Goal: Task Accomplishment & Management: Use online tool/utility

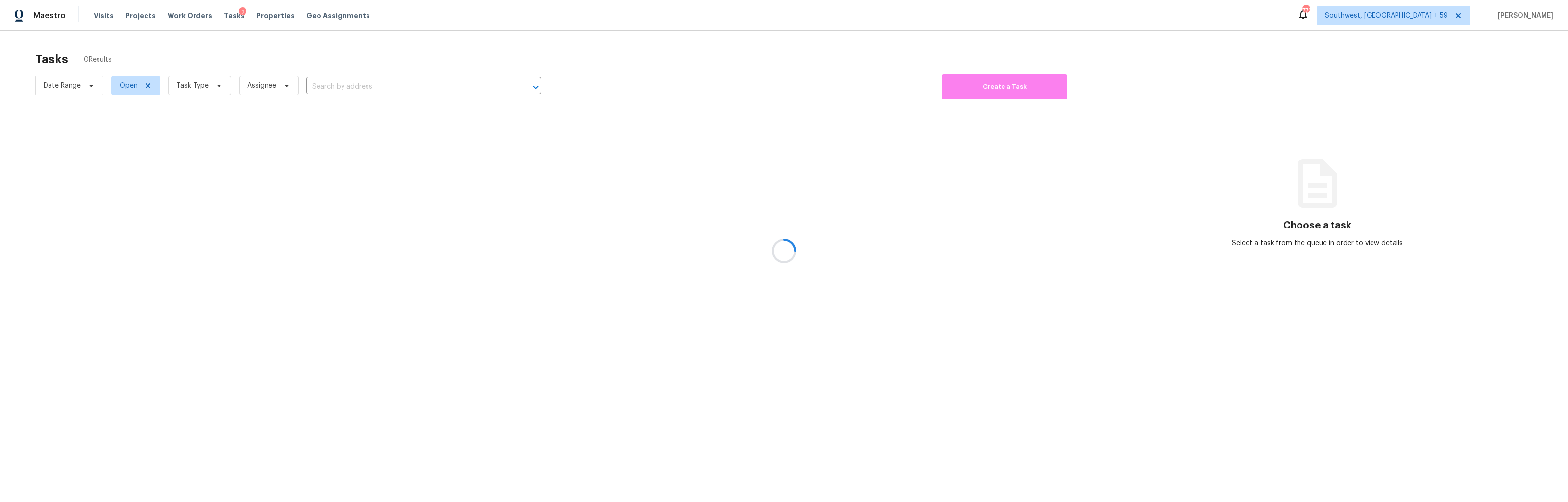
click at [136, 85] on div at bounding box center [784, 251] width 1568 height 502
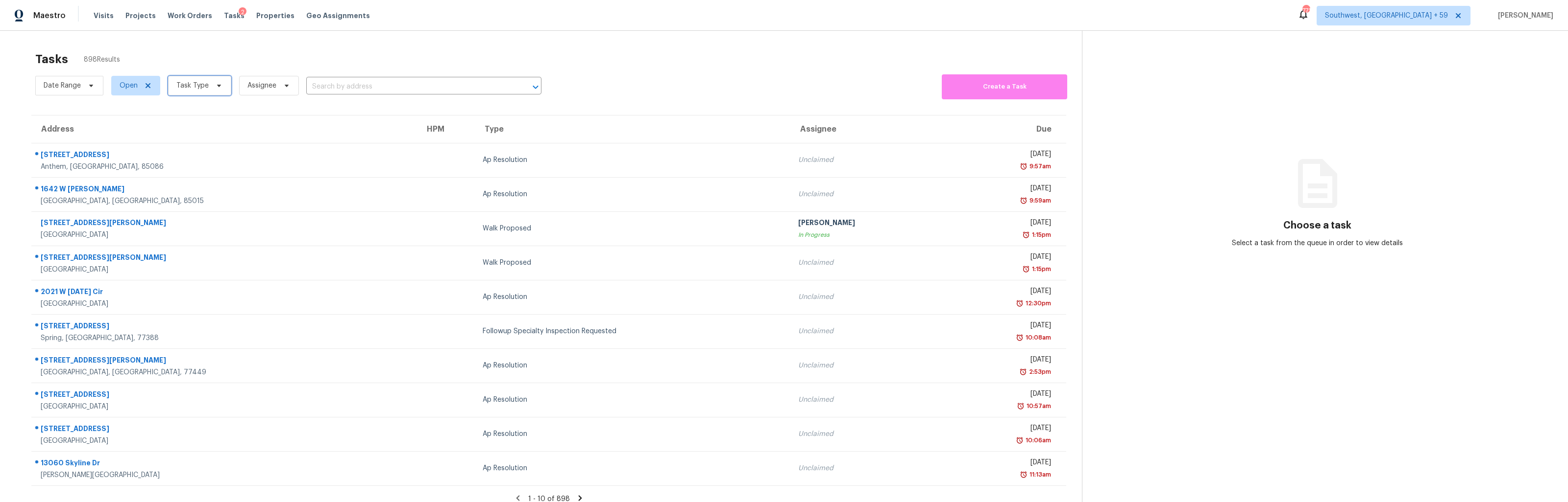
click at [207, 88] on span "Task Type" at bounding box center [199, 86] width 63 height 20
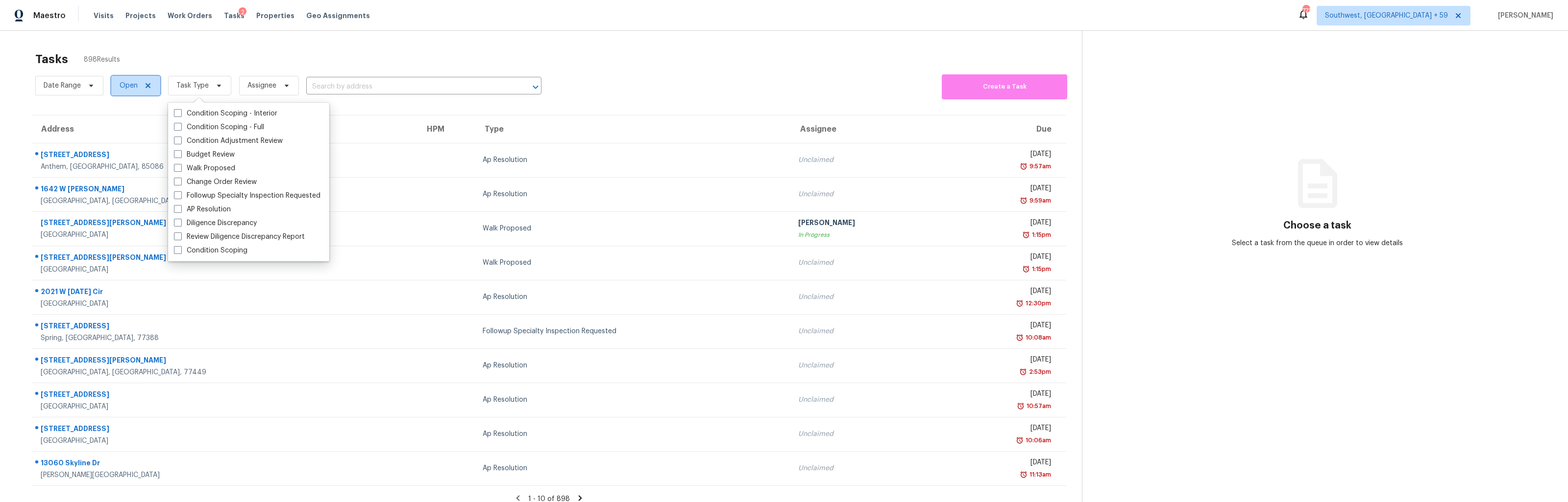
click at [114, 91] on span "Open" at bounding box center [136, 86] width 49 height 20
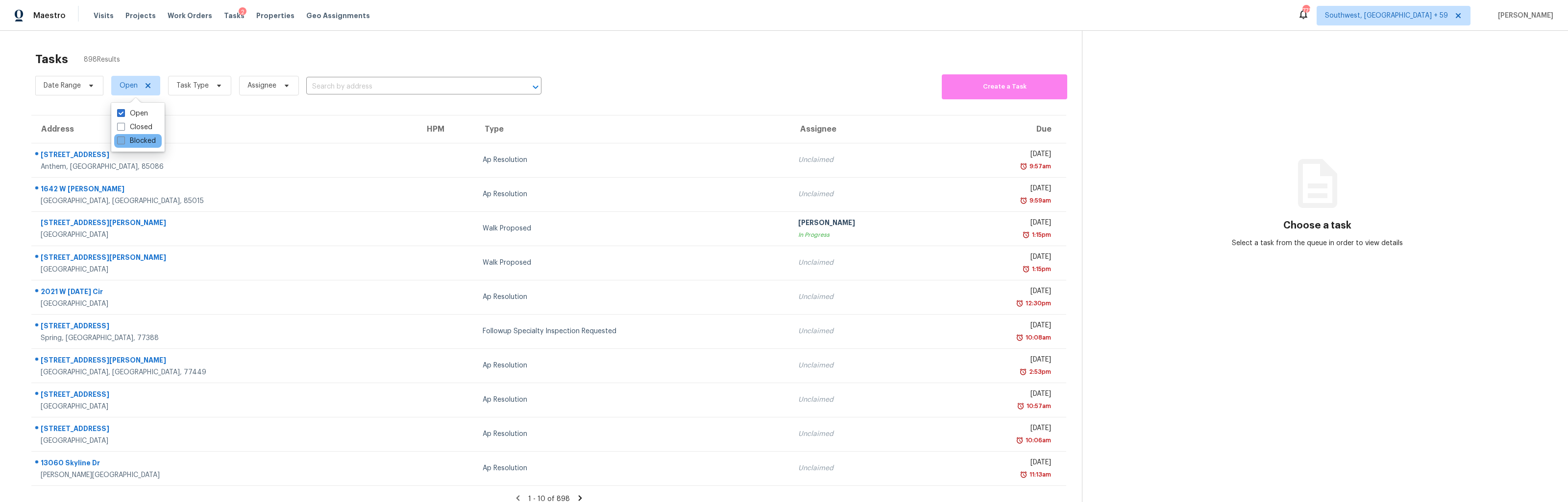
click at [121, 136] on span at bounding box center [121, 140] width 8 height 8
click at [121, 136] on input "Blocked" at bounding box center [120, 139] width 6 height 6
checkbox input "true"
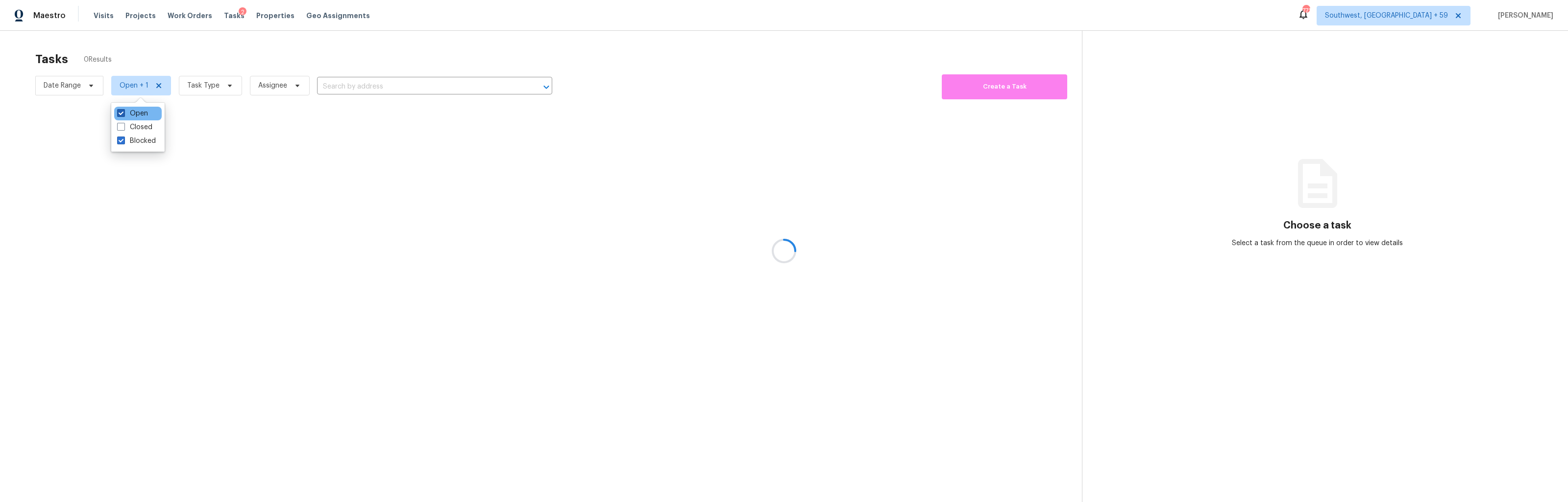
click at [120, 110] on span at bounding box center [121, 113] width 8 height 8
click at [120, 110] on input "Open" at bounding box center [120, 112] width 6 height 6
checkbox input "false"
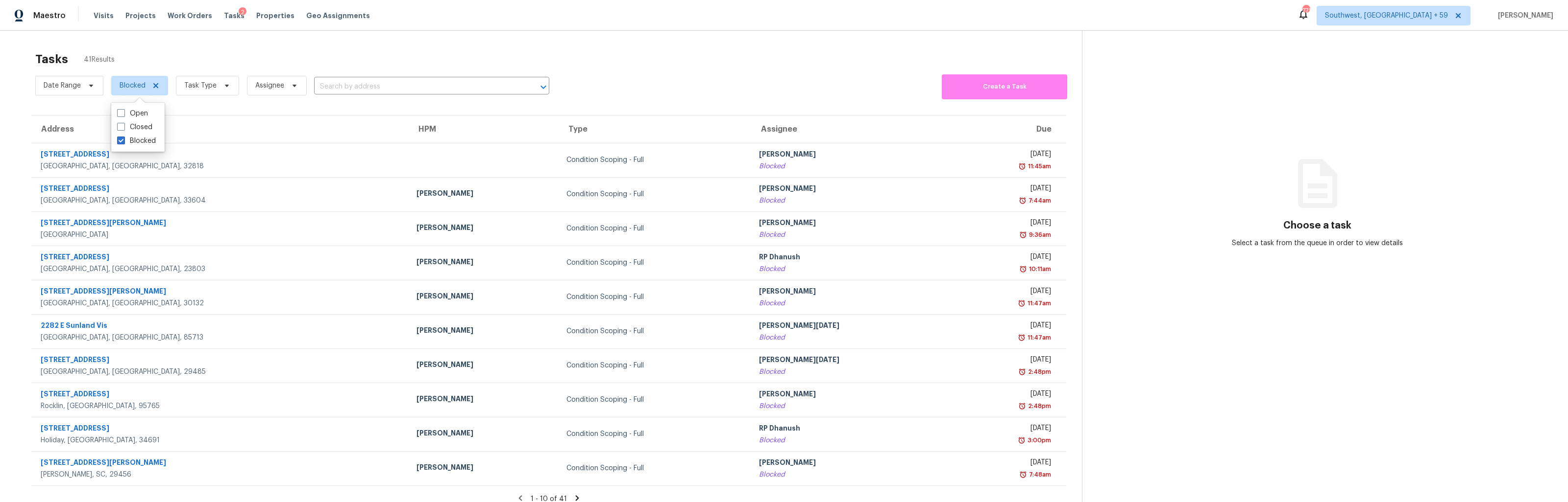
click at [678, 110] on section "Tasks 41 Results Date Range Blocked Task Type Assignee ​ Create a Task Address …" at bounding box center [549, 289] width 1066 height 487
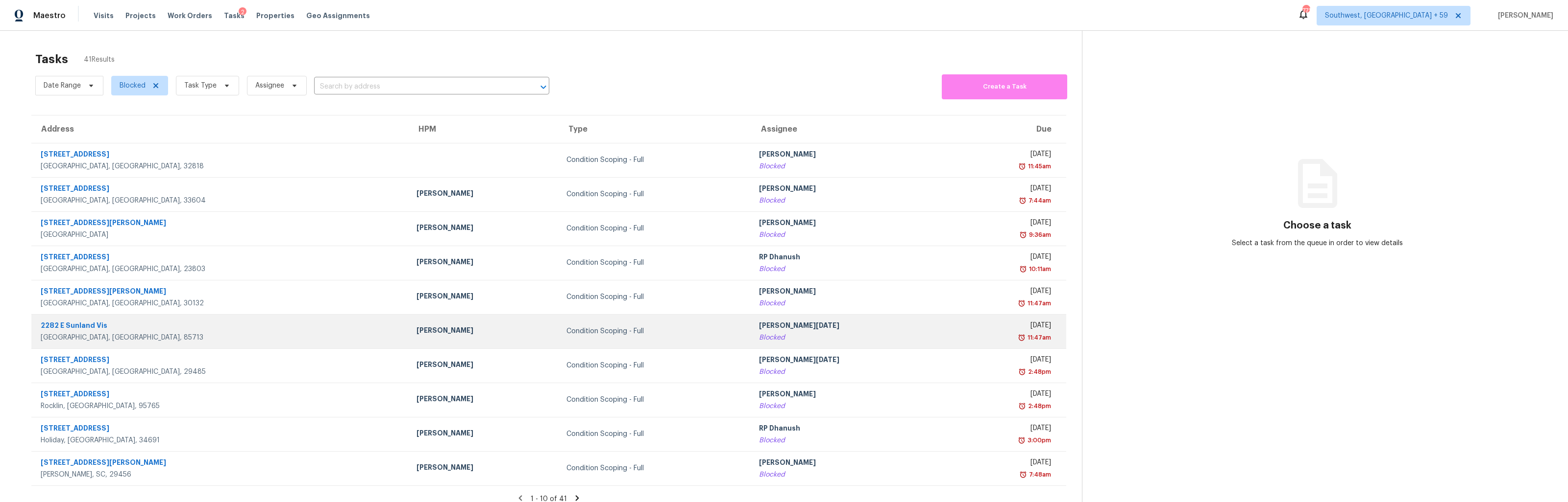
scroll to position [30, 0]
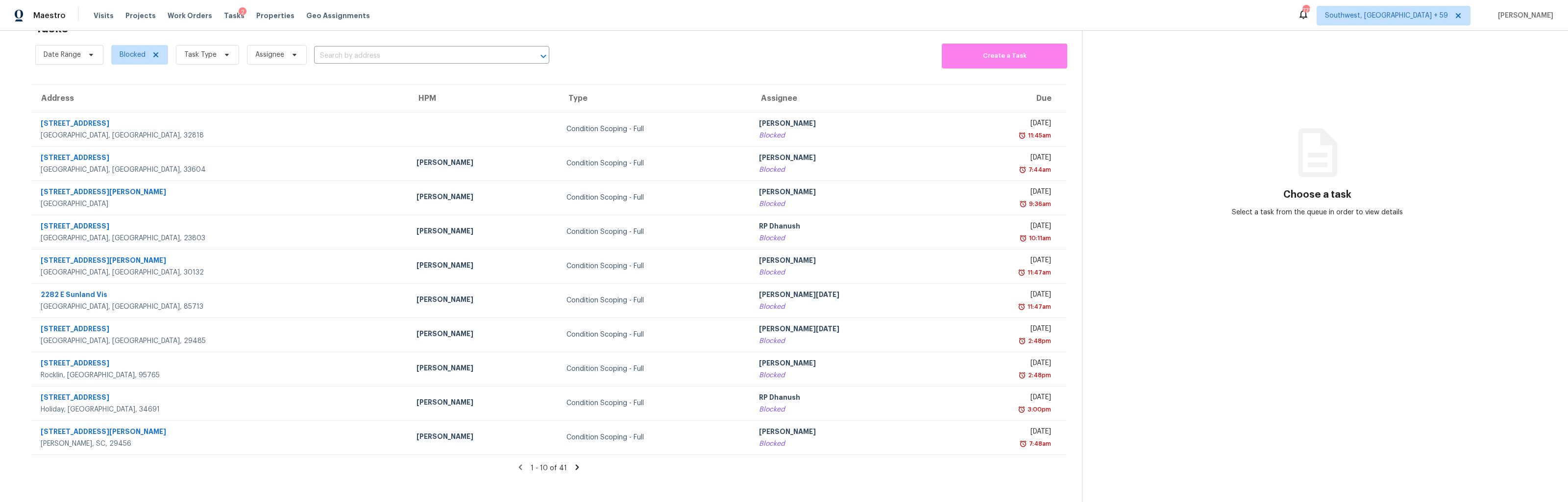
click at [576, 468] on icon at bounding box center [577, 467] width 3 height 5
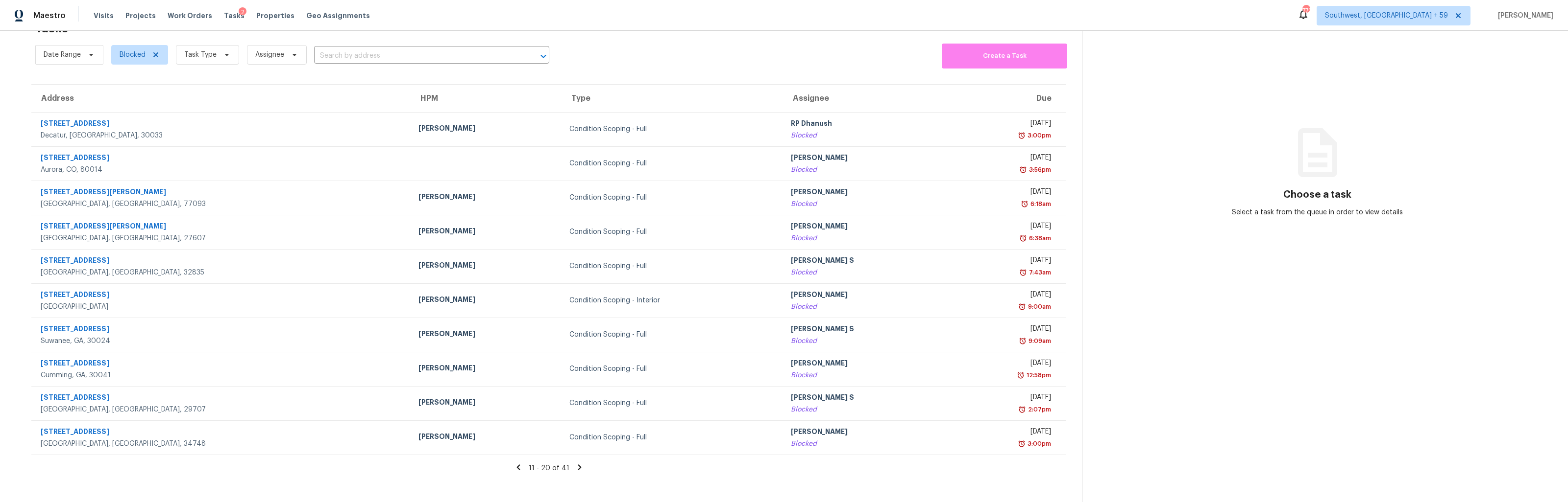
click at [520, 471] on icon at bounding box center [518, 468] width 9 height 9
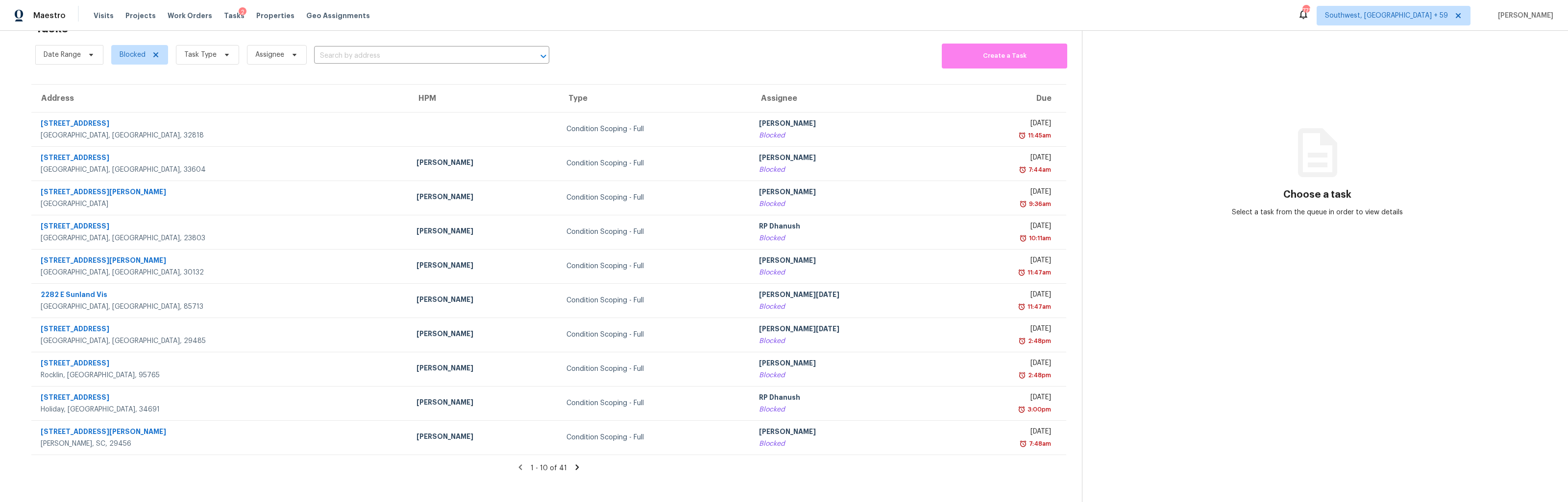
click at [806, 78] on section "Tasks 41 Results Date Range Blocked Task Type Assignee ​ Create a Task Address …" at bounding box center [549, 259] width 1066 height 487
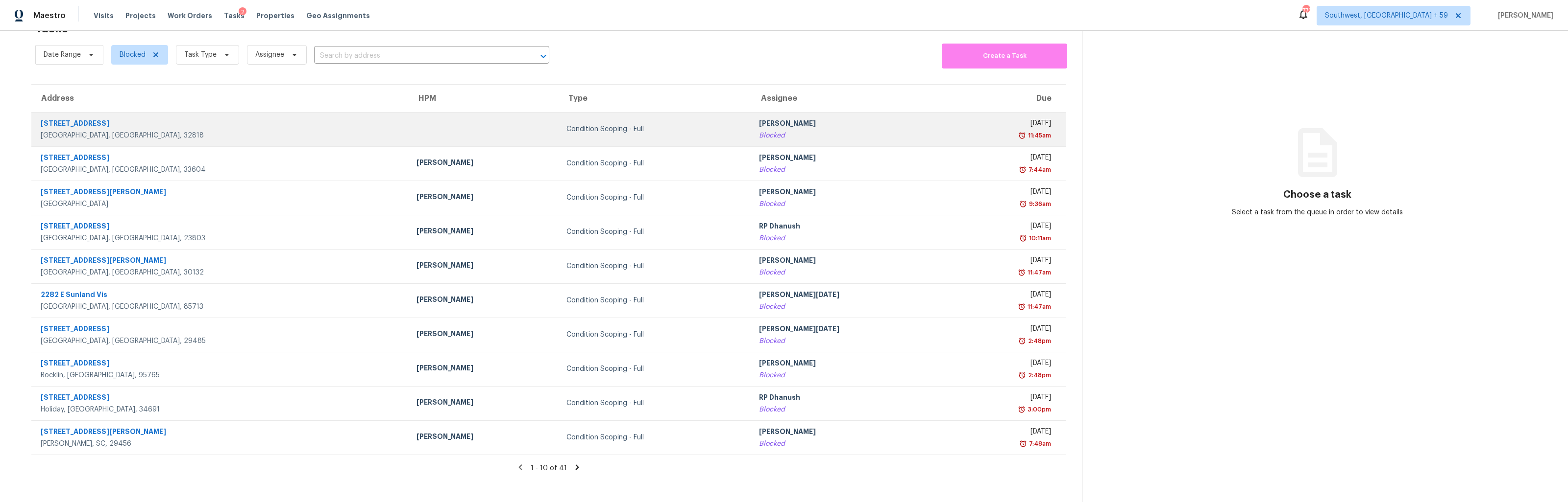
click at [985, 119] on div "[DATE]" at bounding box center [1004, 125] width 94 height 12
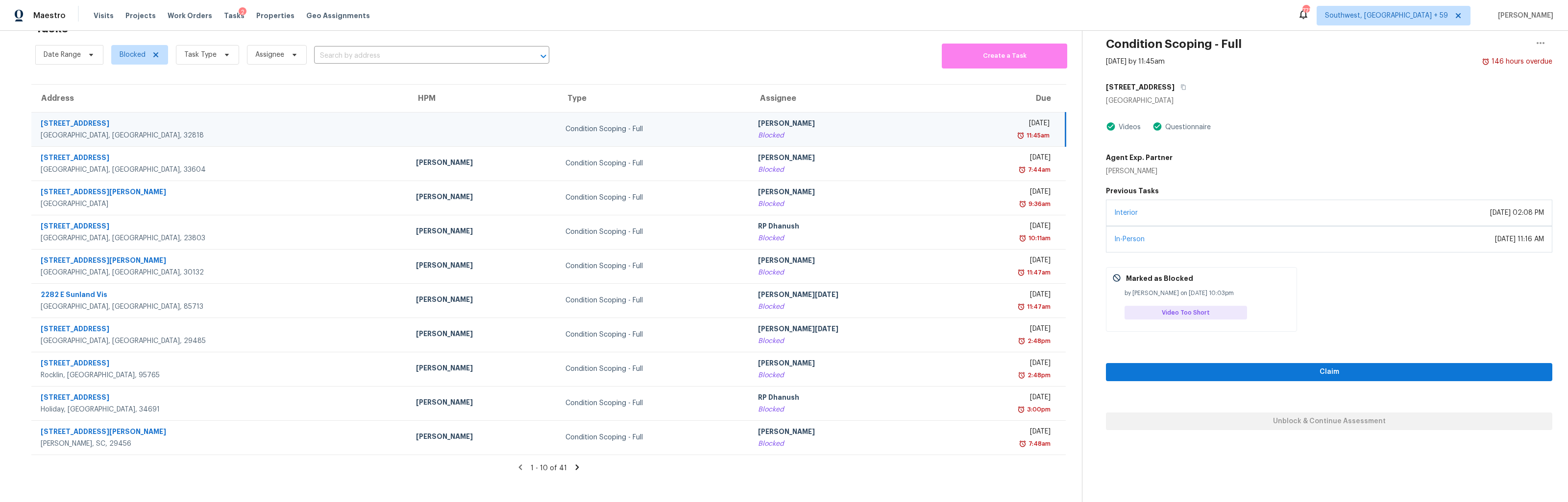
click at [1249, 289] on div "by [PERSON_NAME] on [DATE] 10:03pm" at bounding box center [1207, 293] width 166 height 10
click at [1165, 299] on div "Marked as Blocked by [PERSON_NAME] on [DATE] 10:03pm Video Too Short" at bounding box center [1201, 299] width 191 height 65
drag, startPoint x: 1129, startPoint y: 296, endPoint x: 1385, endPoint y: 305, distance: 256.2
click at [1385, 305] on div "[STREET_ADDRESS][PERSON_NAME] Videos Questionnaire Agent Exp. Partner [PERSON_N…" at bounding box center [1328, 205] width 446 height 254
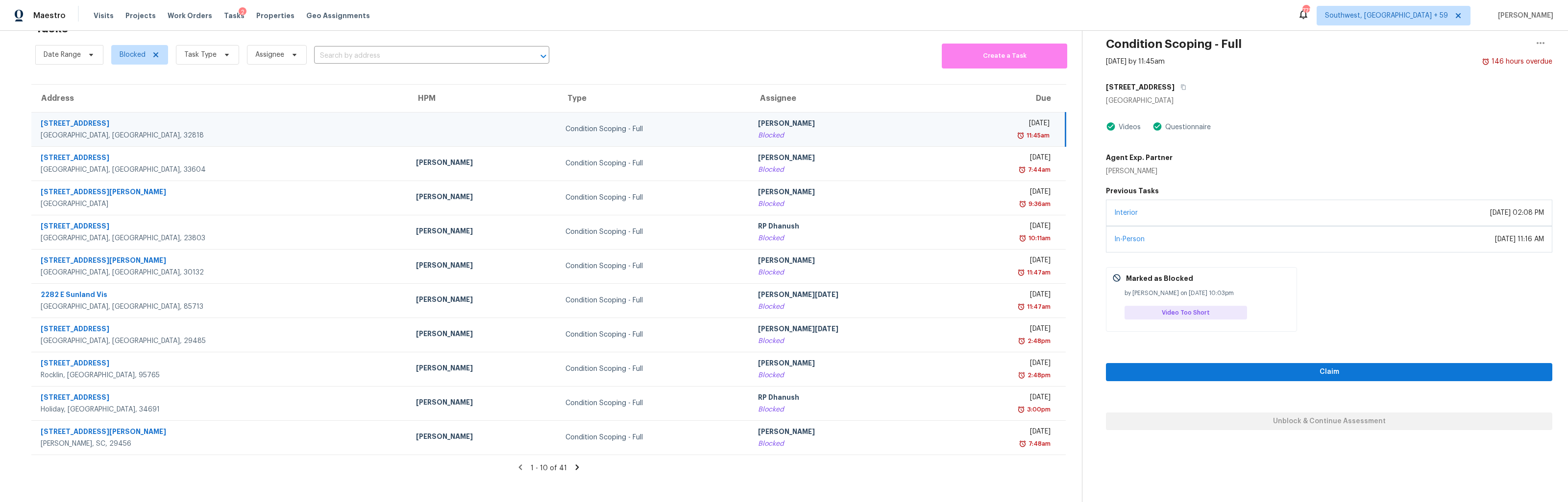
click at [1221, 308] on div "Video Too Short" at bounding box center [1185, 313] width 123 height 14
click at [1185, 321] on div "Marked as Blocked by [PERSON_NAME] on [DATE] 10:03pm Video Too Short" at bounding box center [1201, 299] width 191 height 65
click at [1216, 306] on div "Video Too Short" at bounding box center [1185, 313] width 123 height 14
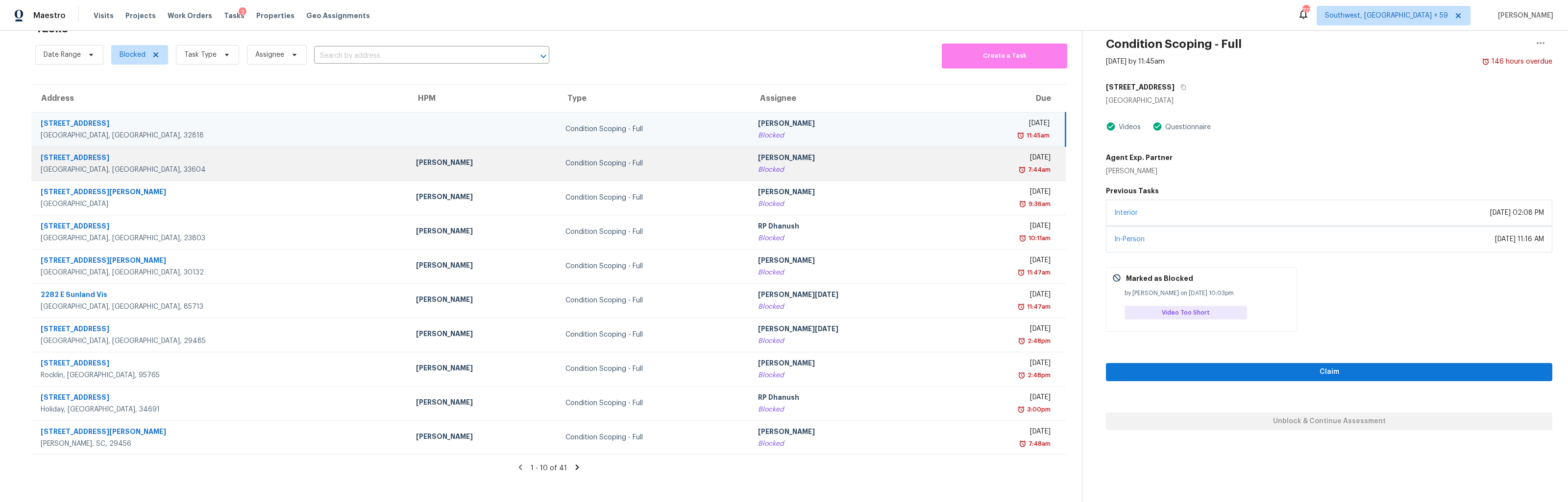
click at [854, 158] on div "[PERSON_NAME]" at bounding box center [849, 159] width 183 height 12
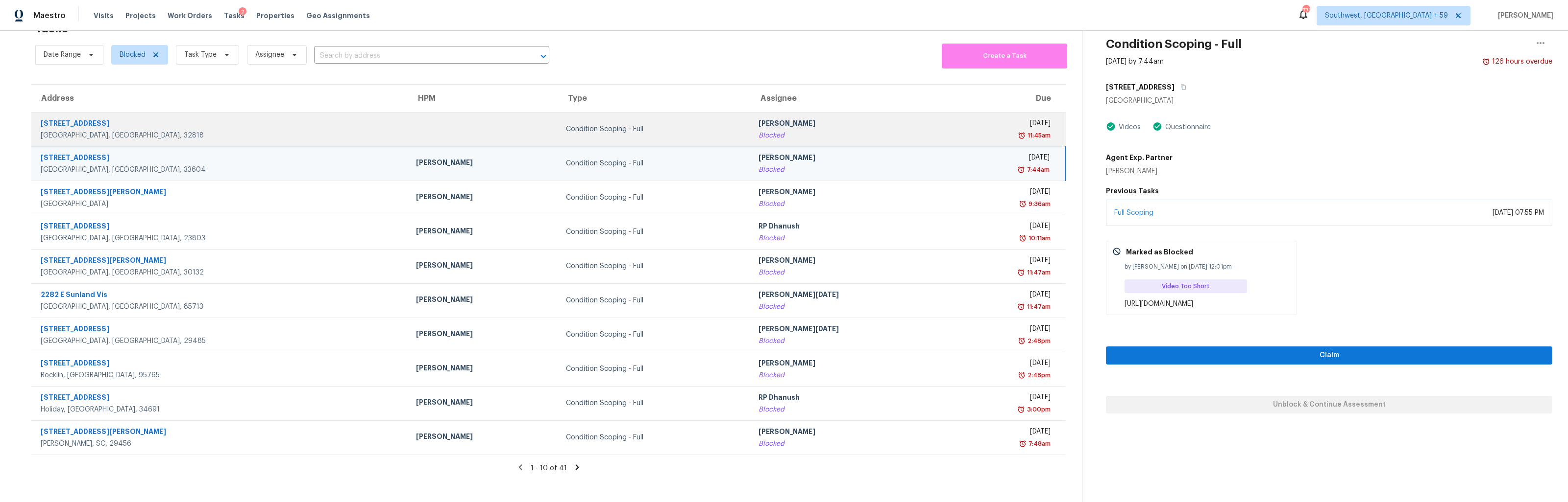
click at [760, 123] on div "[PERSON_NAME]" at bounding box center [850, 125] width 183 height 12
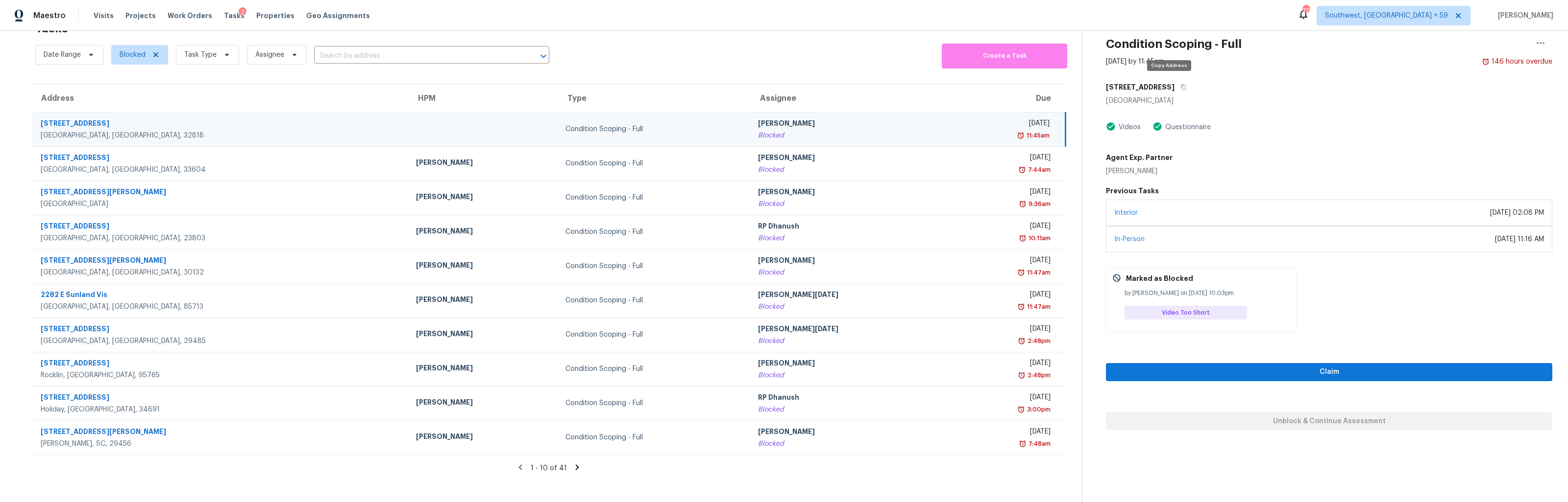
click at [1174, 90] on div "[STREET_ADDRESS]" at bounding box center [1328, 87] width 446 height 18
click at [1180, 87] on icon "button" at bounding box center [1183, 88] width 6 height 6
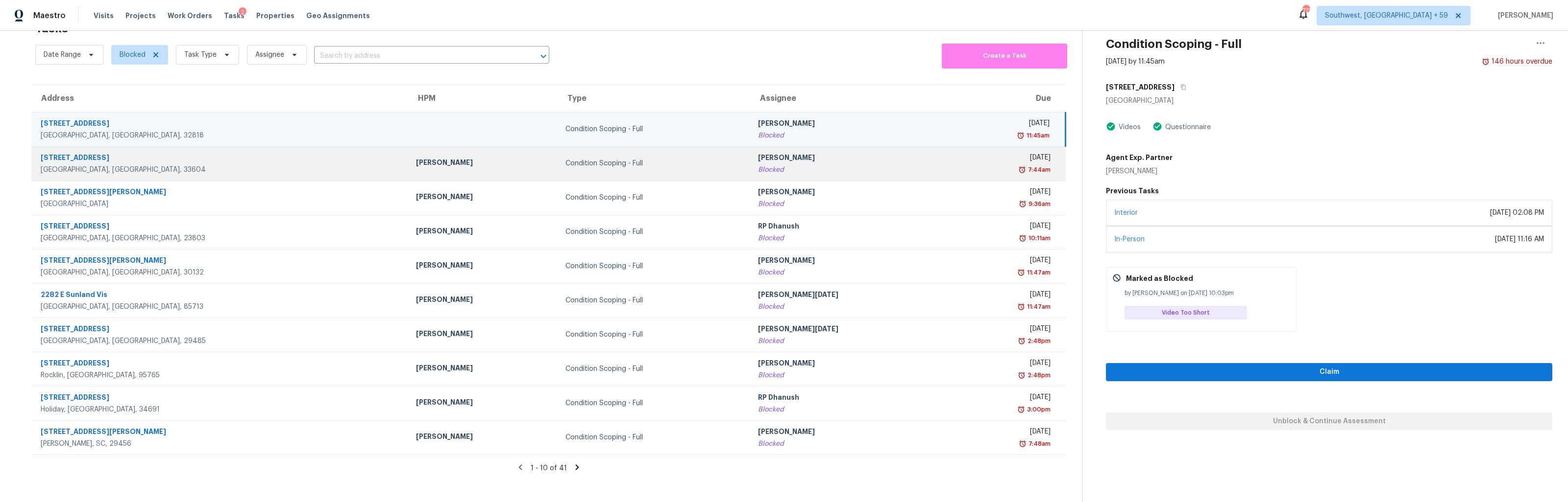
click at [840, 177] on td "[PERSON_NAME] Blocked" at bounding box center [849, 163] width 198 height 34
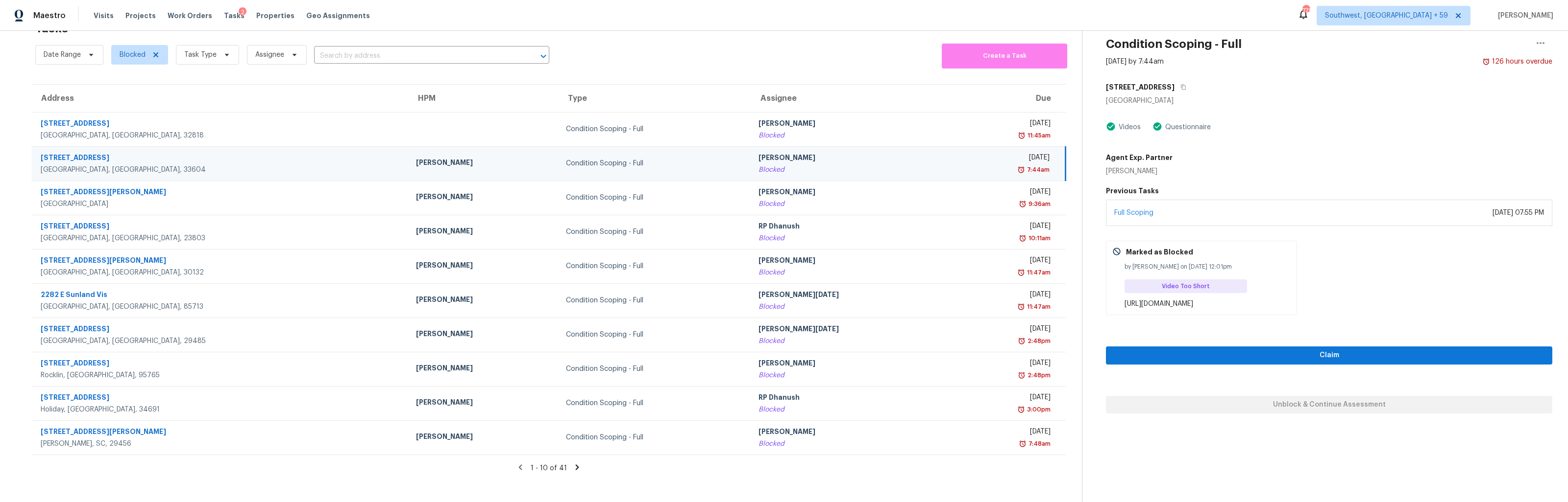
click at [1246, 301] on div "[URL][DOMAIN_NAME]" at bounding box center [1207, 304] width 166 height 10
copy div "[URL][DOMAIN_NAME]"
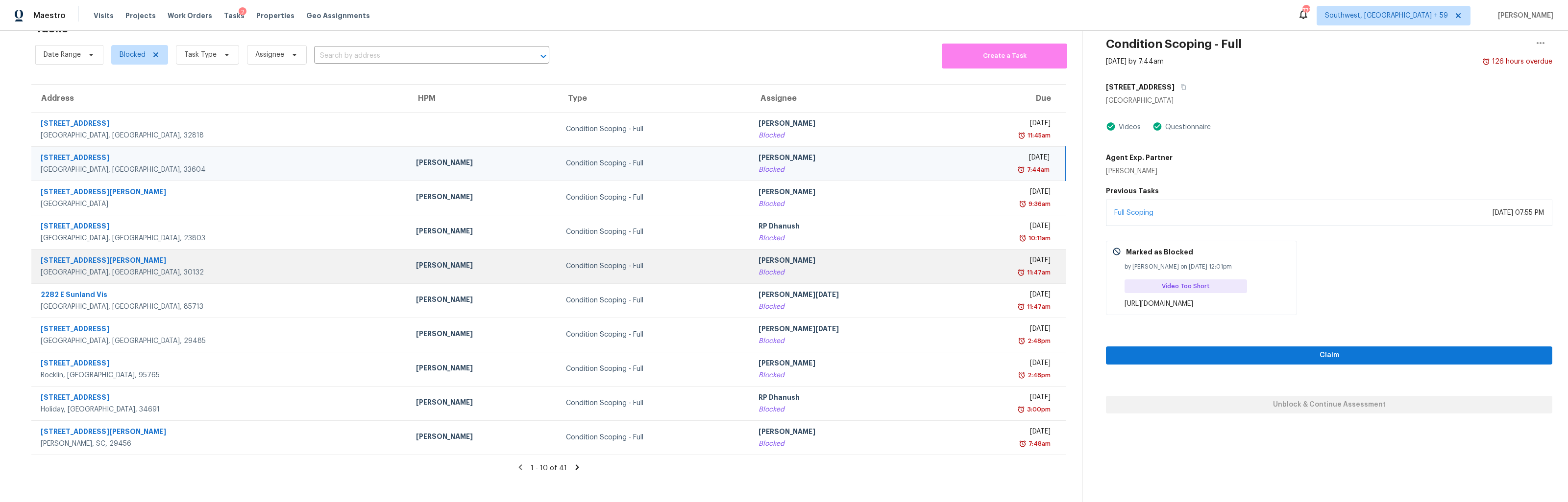
click at [957, 264] on div "[DATE]" at bounding box center [1003, 261] width 94 height 12
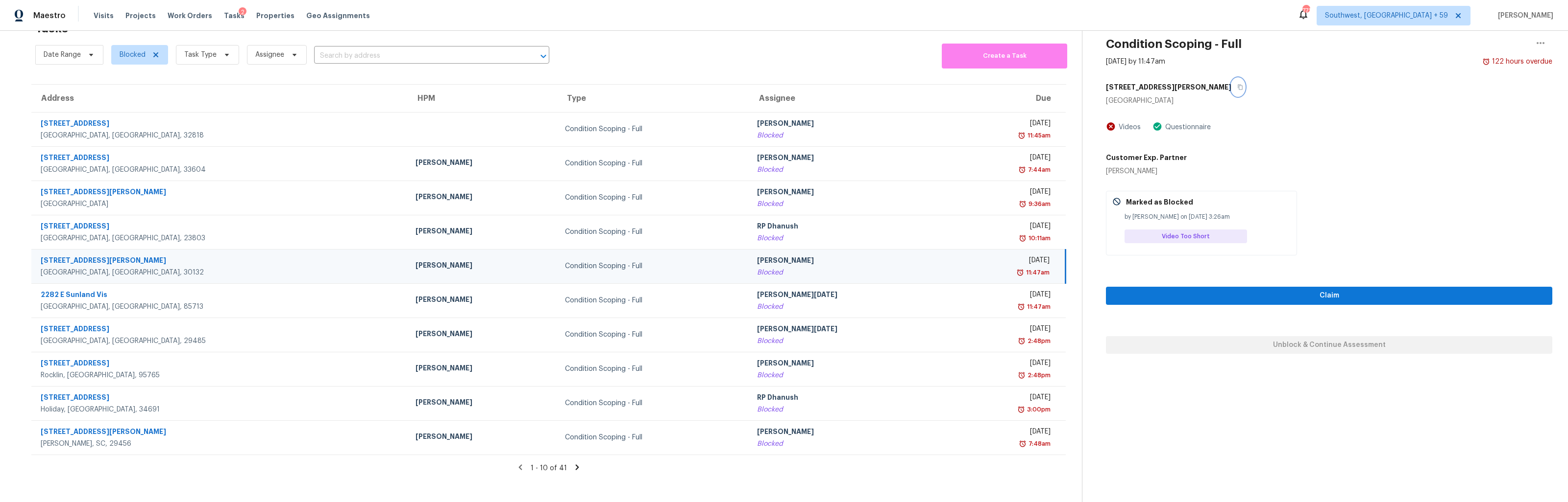
click at [1237, 89] on icon "button" at bounding box center [1240, 88] width 6 height 6
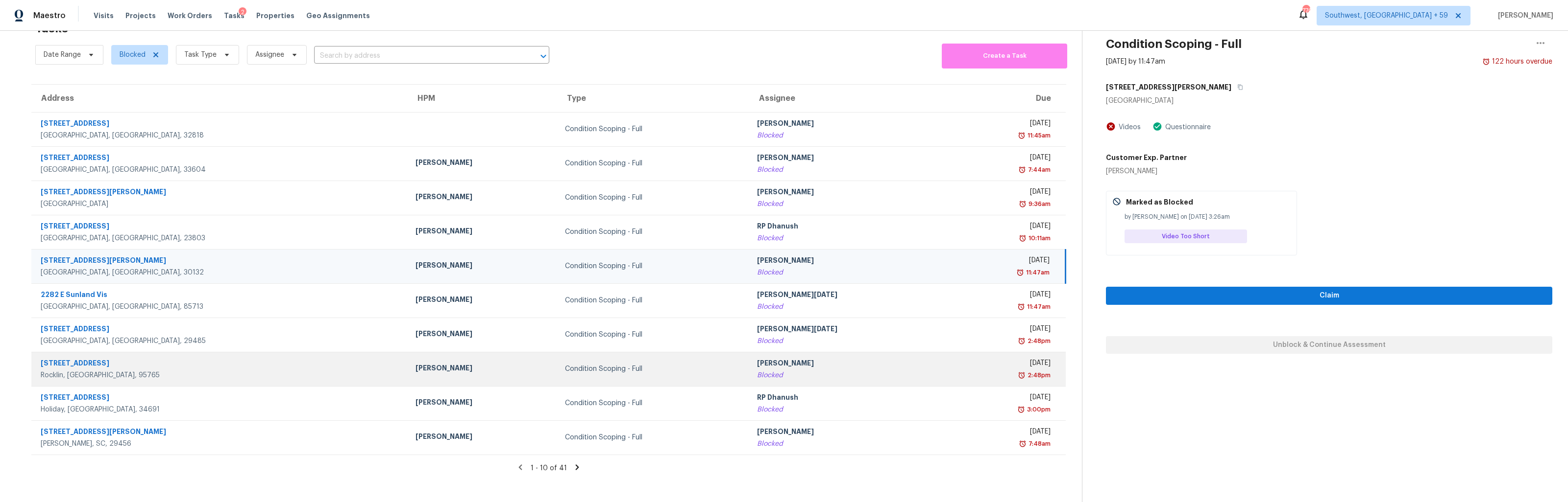
click at [789, 373] on div "Blocked" at bounding box center [848, 375] width 183 height 10
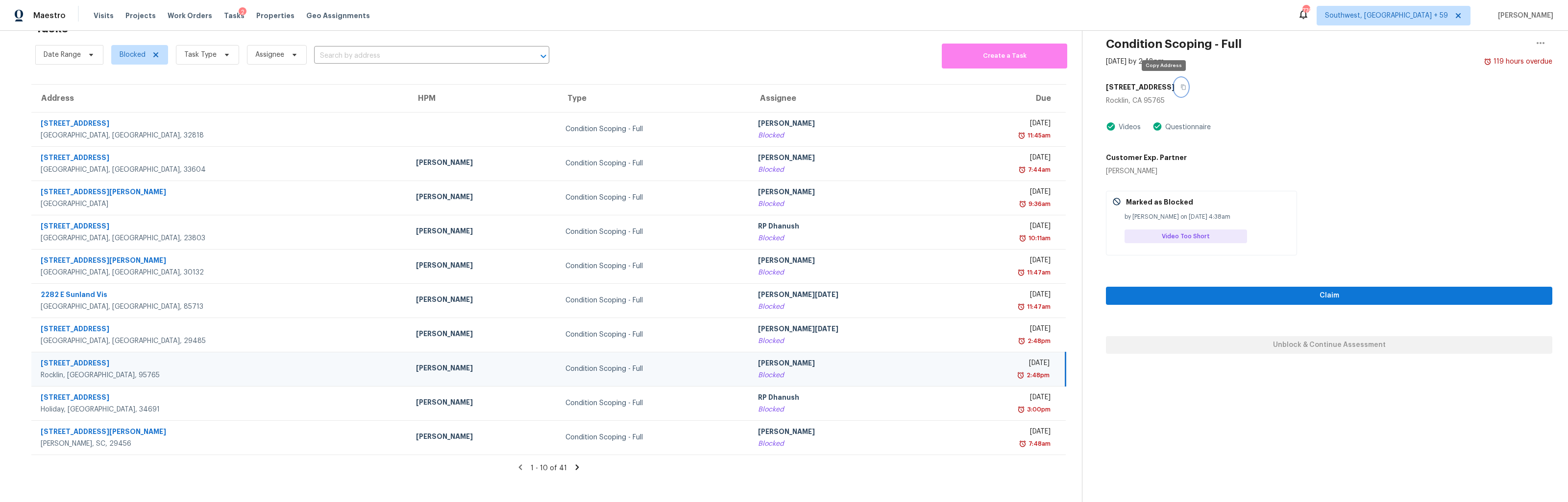
click at [1174, 91] on button "button" at bounding box center [1180, 87] width 13 height 18
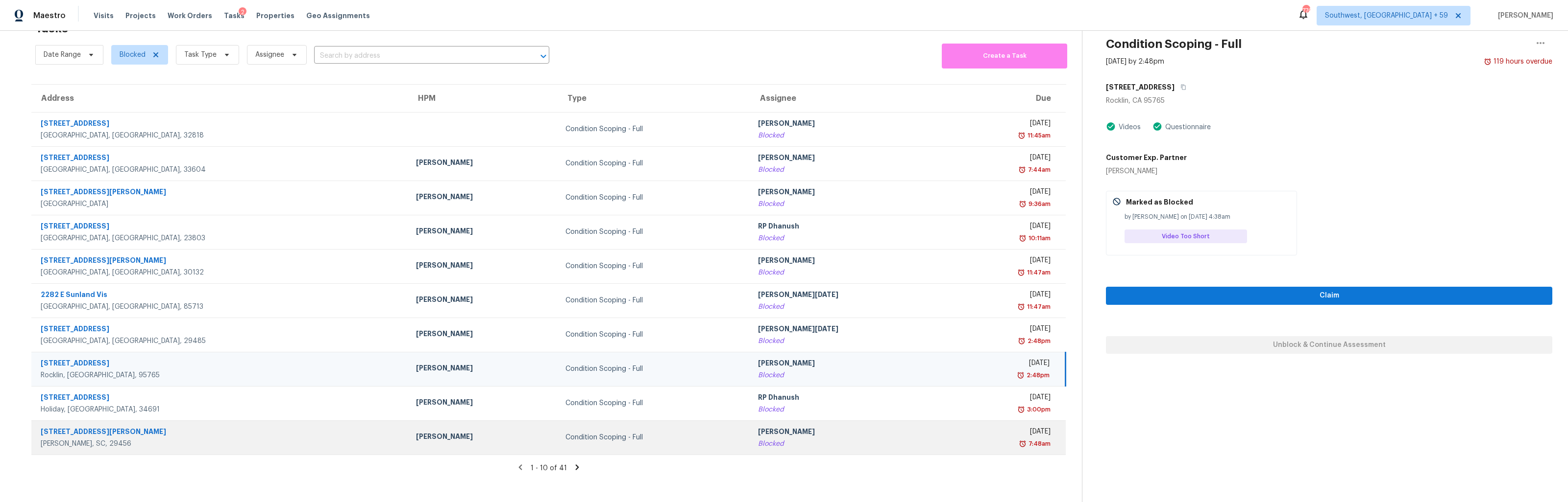
click at [799, 432] on div "[PERSON_NAME]" at bounding box center [849, 433] width 183 height 12
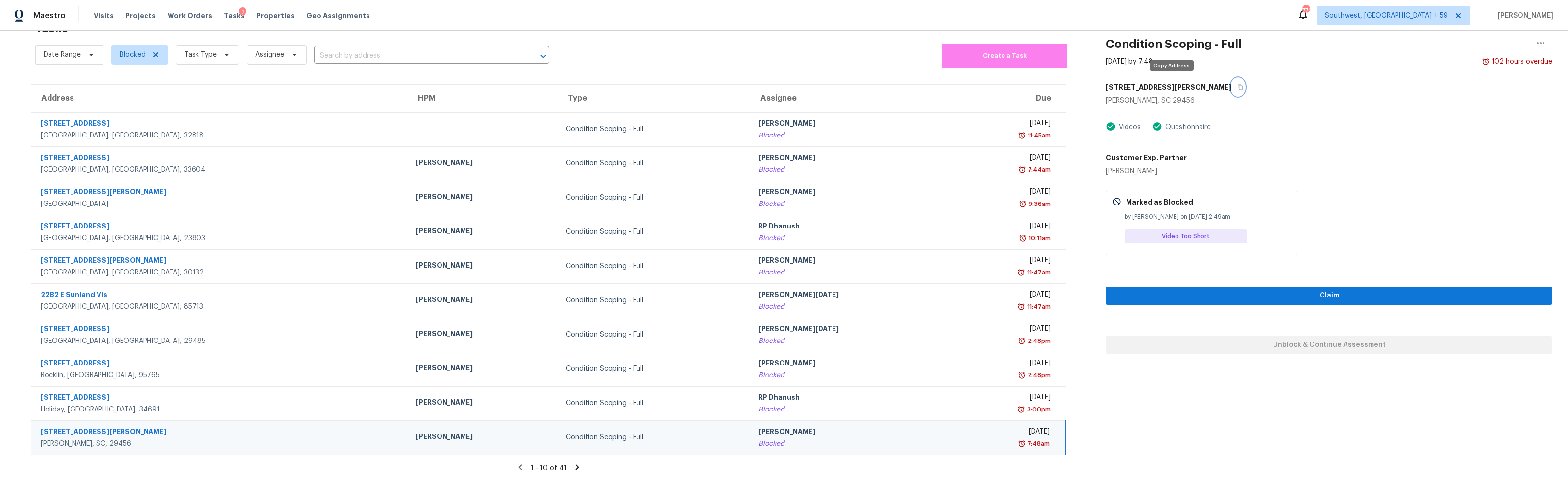
click at [1237, 88] on icon "button" at bounding box center [1240, 88] width 6 height 6
click at [576, 469] on icon at bounding box center [577, 468] width 9 height 9
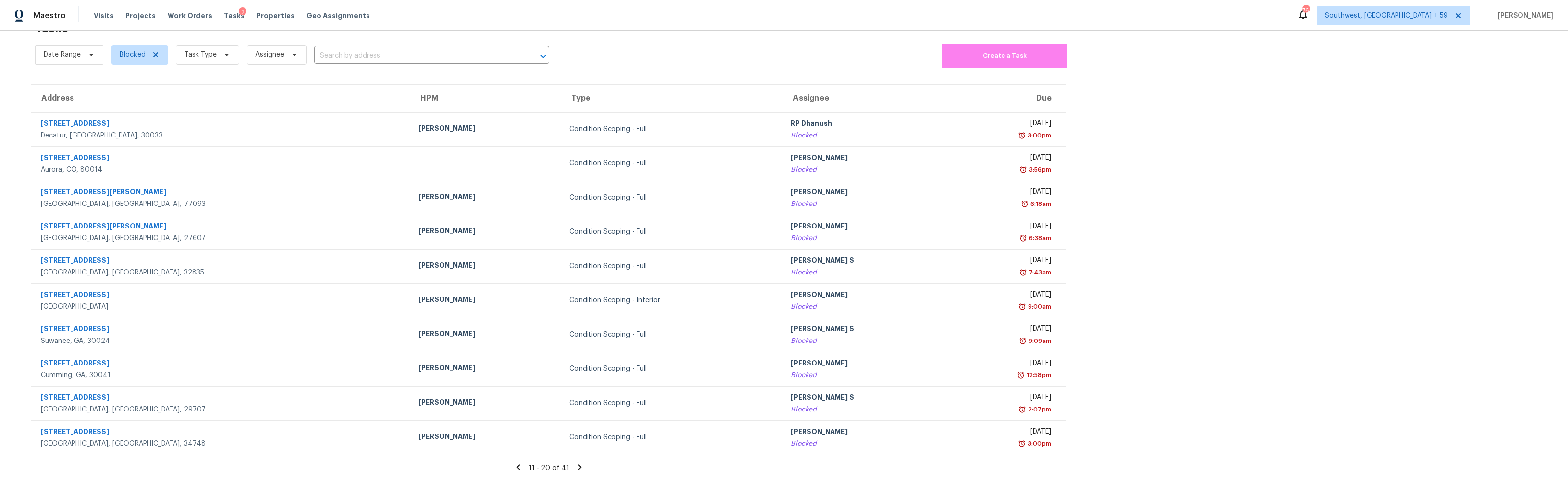
click at [578, 469] on icon at bounding box center [579, 467] width 3 height 5
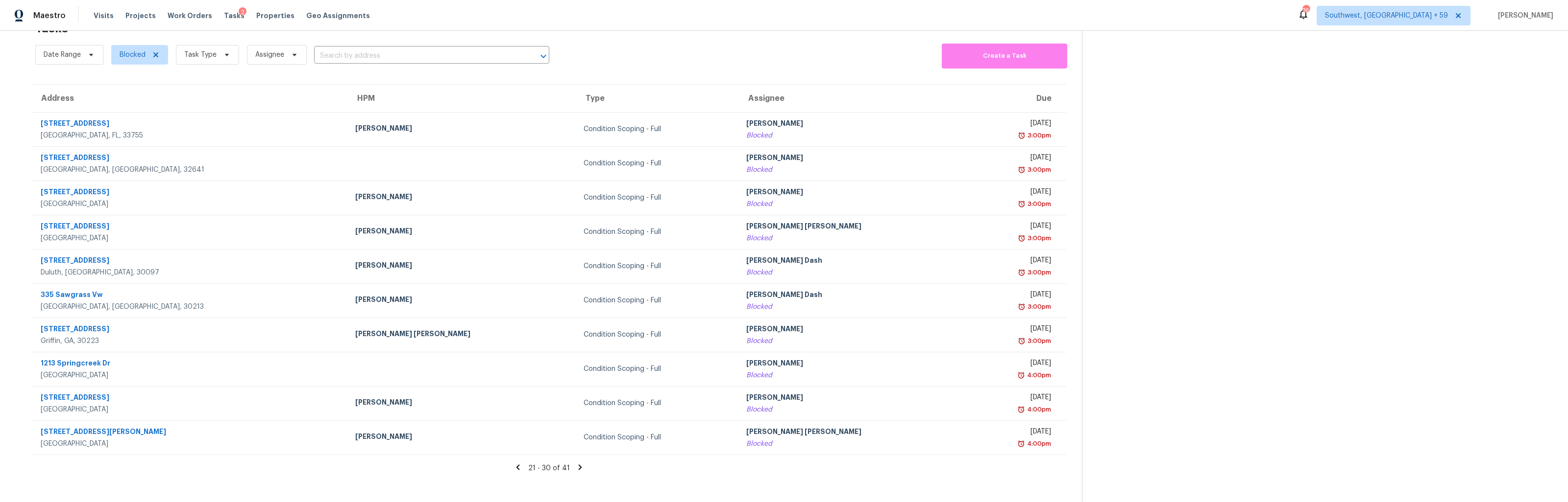
click at [581, 465] on icon at bounding box center [580, 468] width 9 height 9
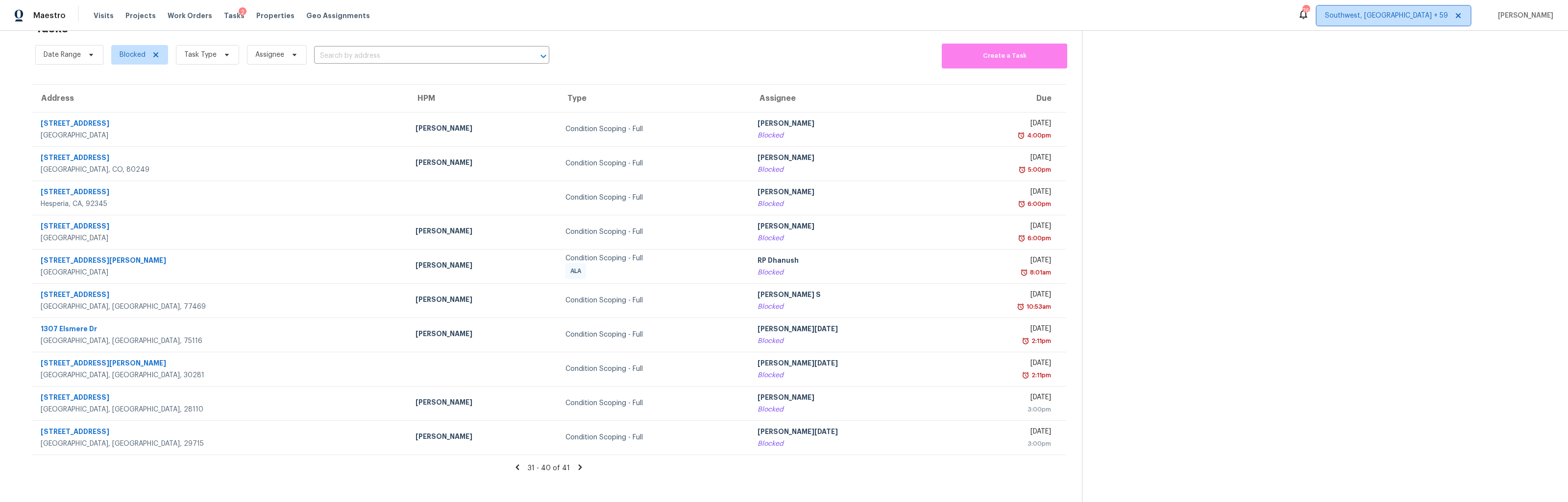
click at [1412, 21] on span "Southwest, [GEOGRAPHIC_DATA] + 59" at bounding box center [1393, 16] width 154 height 20
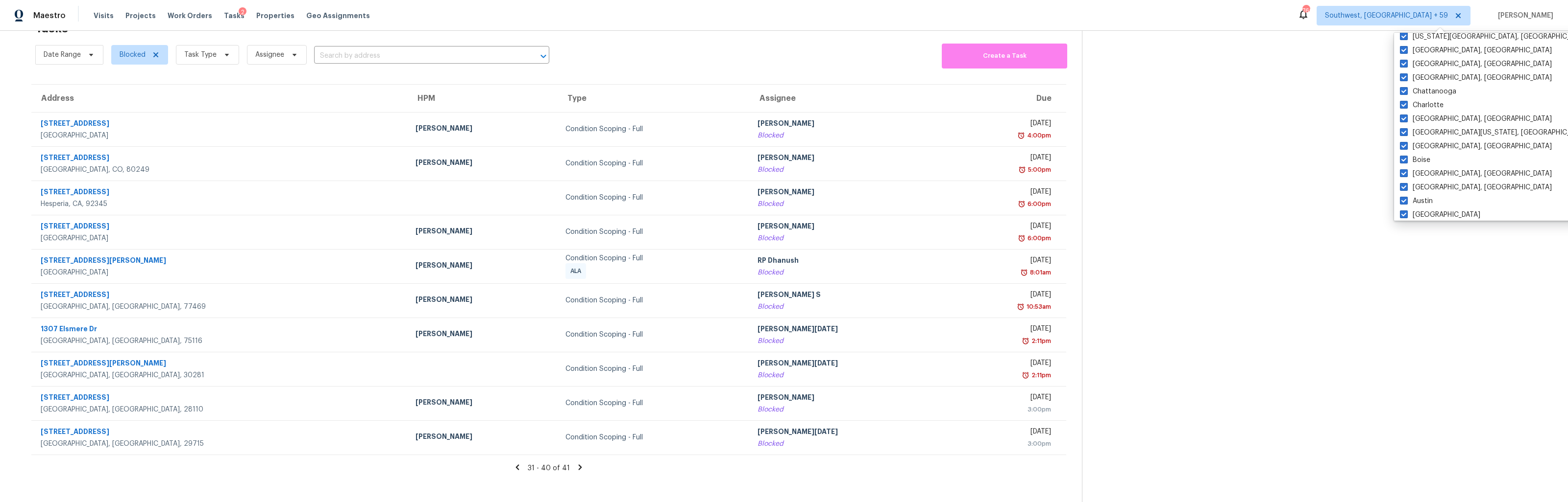
scroll to position [655, 0]
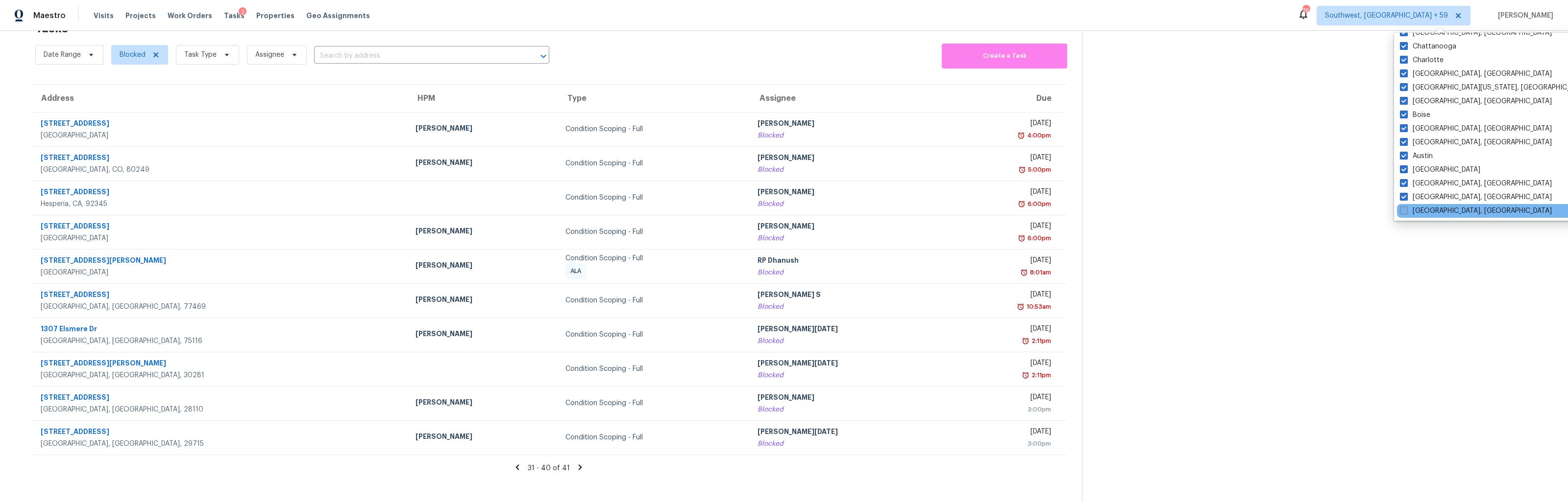
click at [1406, 210] on span at bounding box center [1403, 210] width 8 height 8
click at [1406, 210] on input "[GEOGRAPHIC_DATA], [GEOGRAPHIC_DATA]" at bounding box center [1403, 209] width 6 height 6
checkbox input "true"
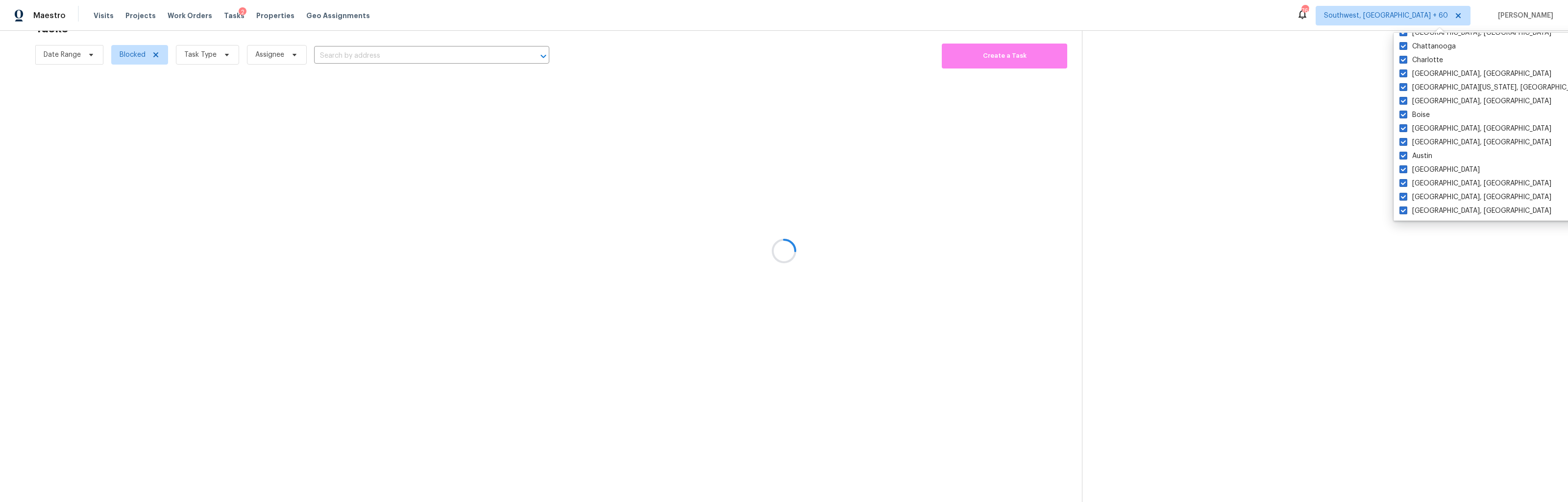
click at [804, 50] on div at bounding box center [784, 251] width 1568 height 502
